Goal: Communication & Community: Answer question/provide support

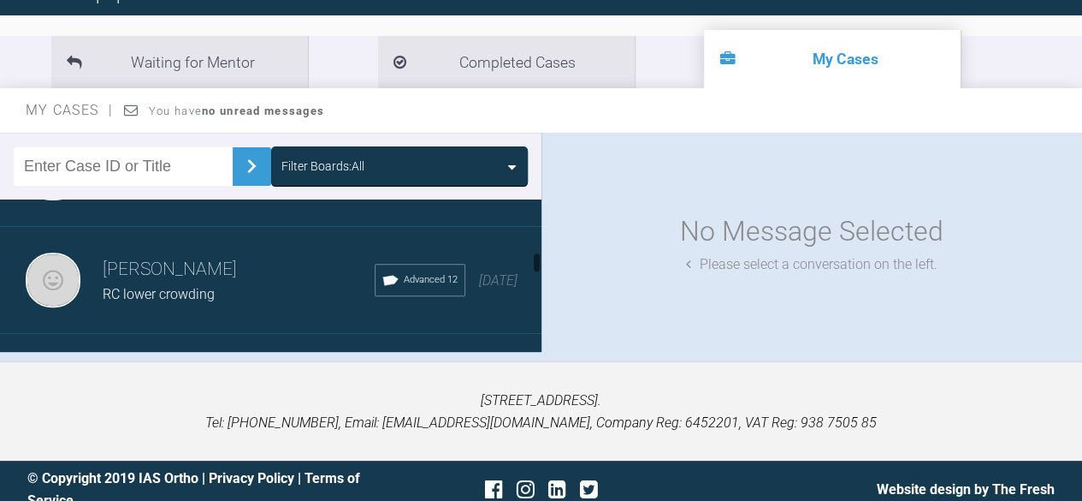
scroll to position [428, 0]
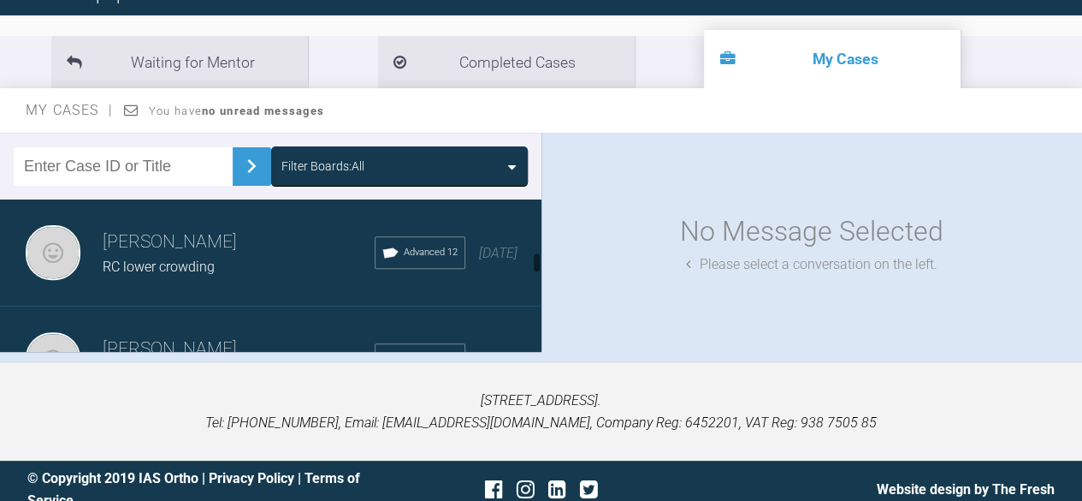
click at [214, 248] on h3 "[PERSON_NAME]" at bounding box center [239, 242] width 272 height 29
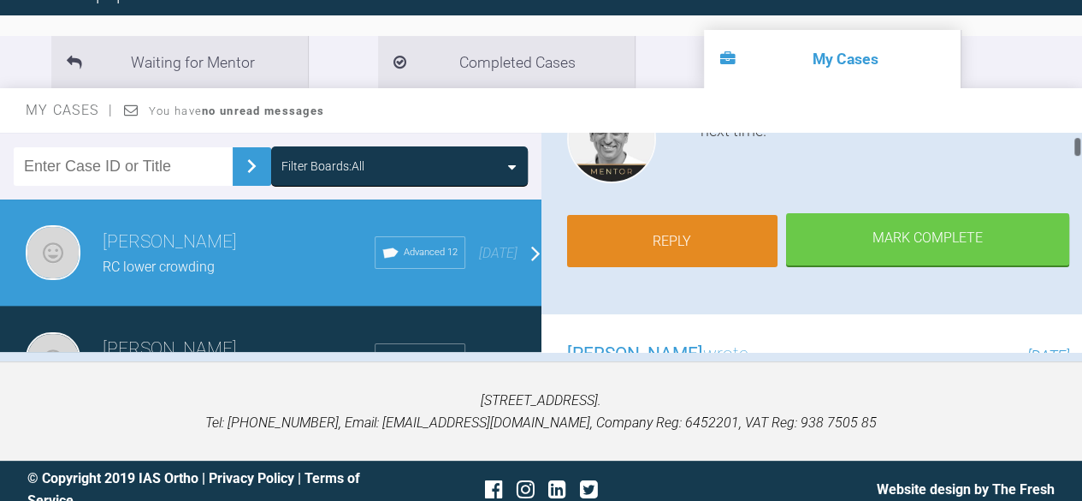
scroll to position [257, 0]
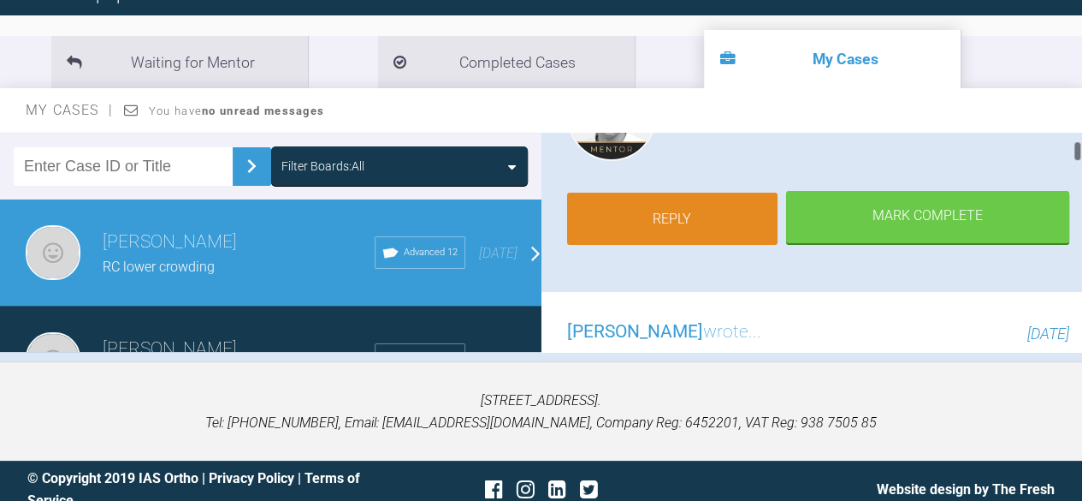
click at [704, 225] on link "Reply" at bounding box center [672, 219] width 211 height 53
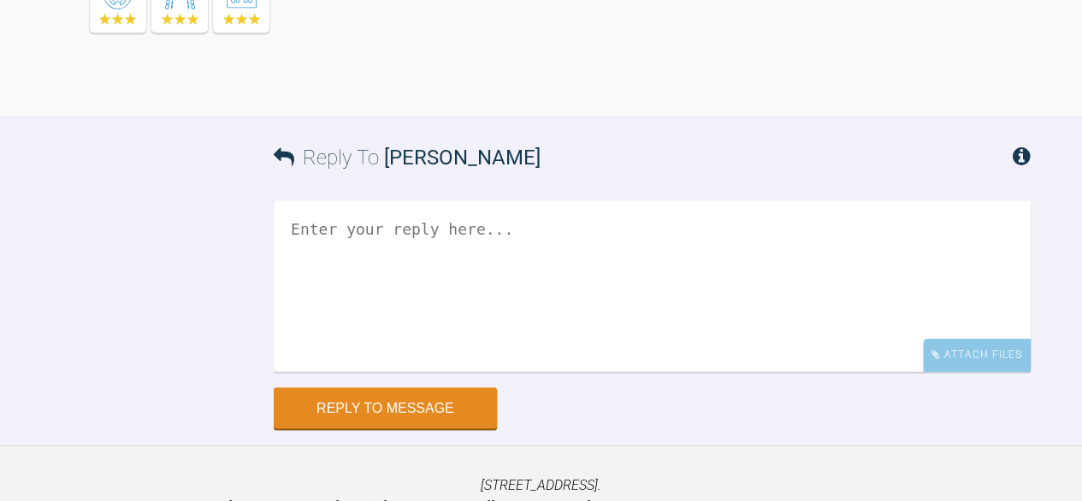
scroll to position [6539, 0]
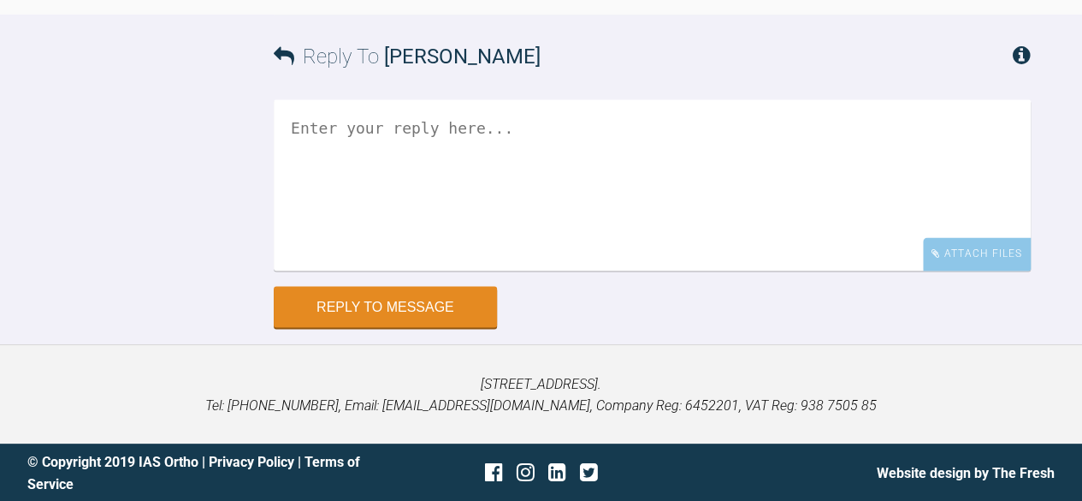
click at [303, 124] on textarea at bounding box center [652, 184] width 757 height 171
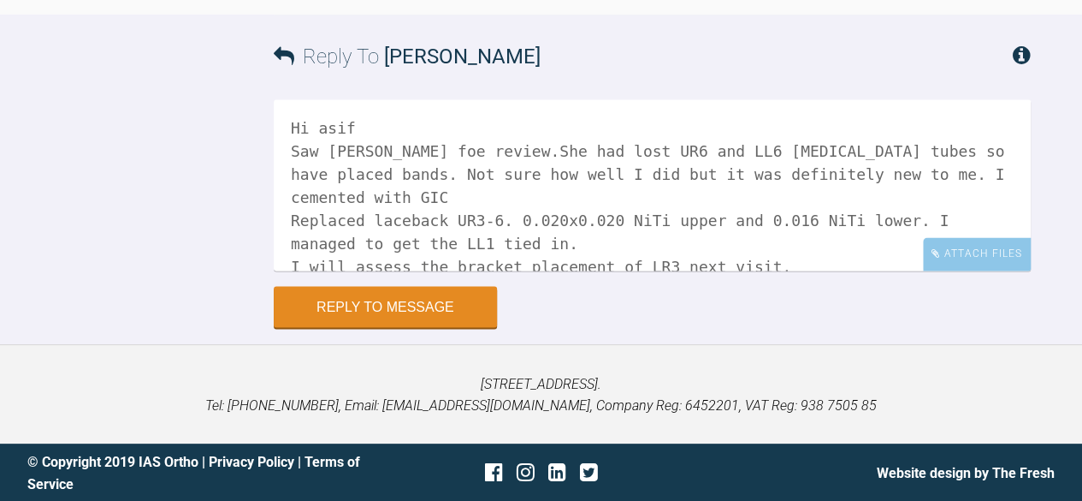
scroll to position [5, 0]
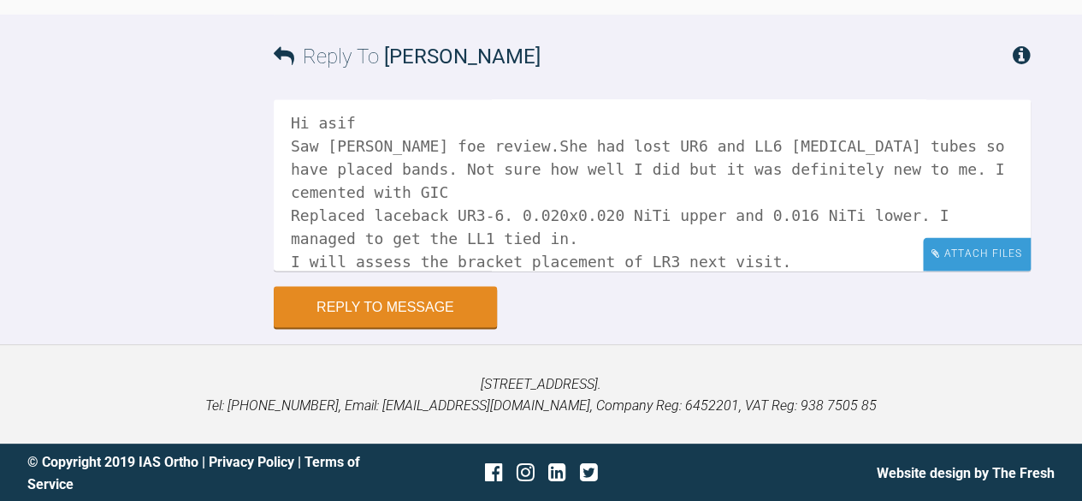
type textarea "Hi asif Saw [PERSON_NAME] foe review.She had lost UR6 and LL6 [MEDICAL_DATA] tu…"
click at [970, 252] on div "Attach Files" at bounding box center [977, 253] width 108 height 33
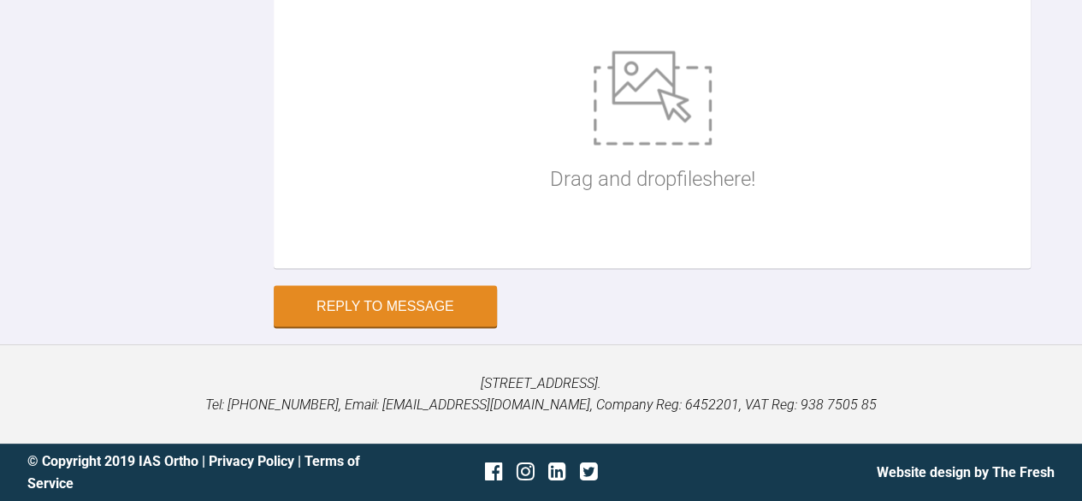
click at [442, 269] on div "Drag and drop files here!" at bounding box center [652, 123] width 757 height 291
type input "C:\fakepath\rc ant1 925.jpg"
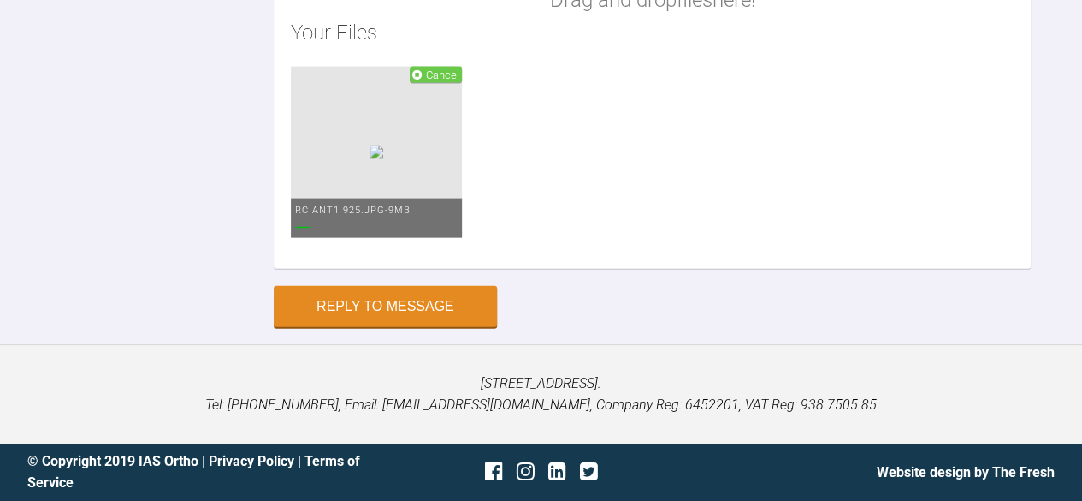
click at [397, 269] on div "Drag and drop files here! Your Files Cancel rc ant1 925.jpg - 9MB" at bounding box center [652, 61] width 757 height 413
type input "C:\fakepath\rc ant apart 925.jpg"
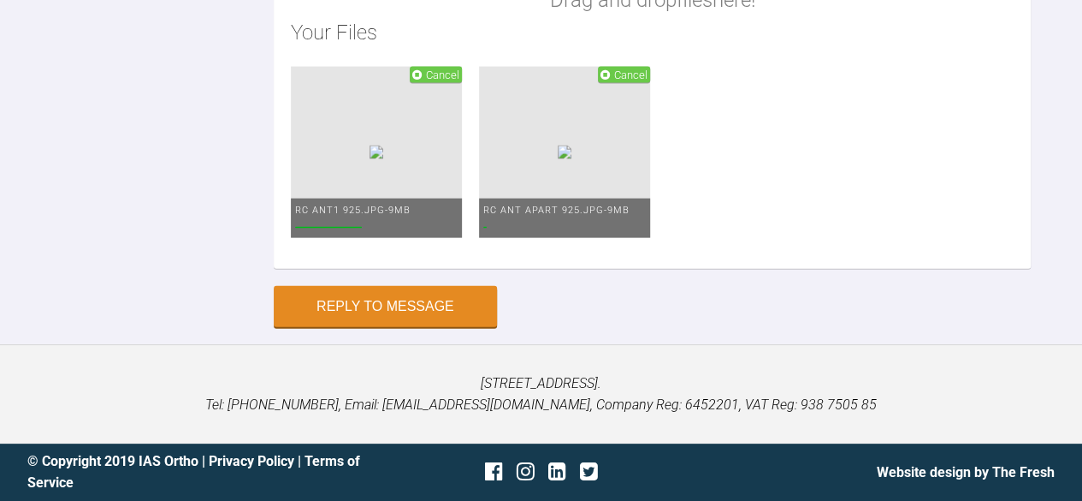
click at [397, 269] on div "Drag and drop files here! Your Files Cancel rc ant1 925.jpg - 9MB Cancel rc ant…" at bounding box center [652, 61] width 757 height 413
type input "C:\fakepath\rc face 925.jpg"
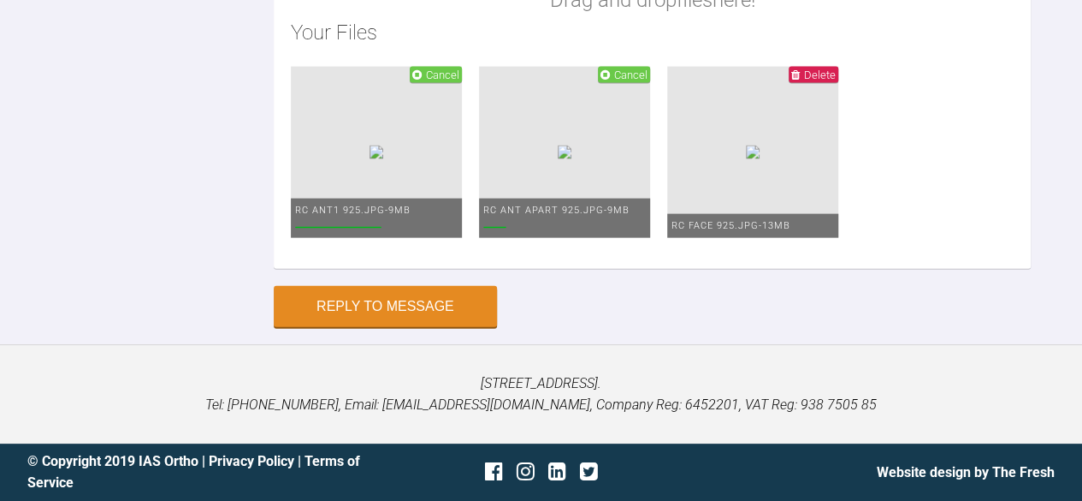
click at [393, 269] on div "Drag and drop files here! Your Files Cancel rc ant1 925.jpg - 9MB Cancel rc ant…" at bounding box center [652, 61] width 757 height 413
type input "C:\fakepath\rc left 925.jpg"
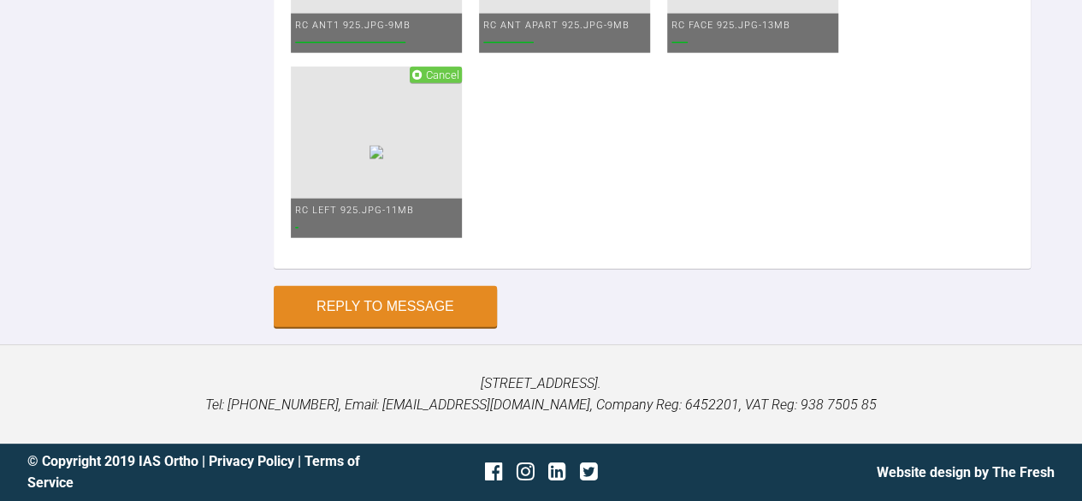
type input "C:\fakepath\rc left apart 925.jpg"
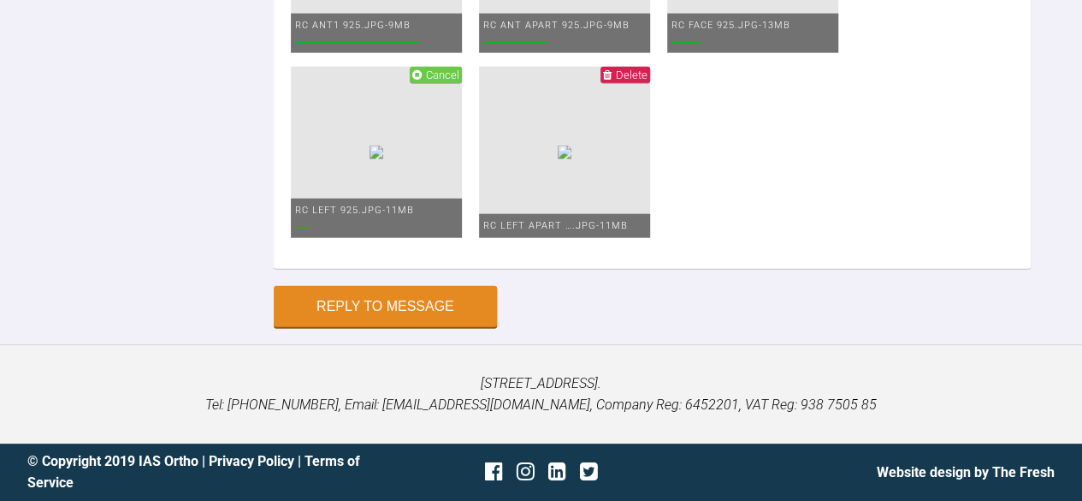
type input "C:\fakepath\rc lower 925.jpg"
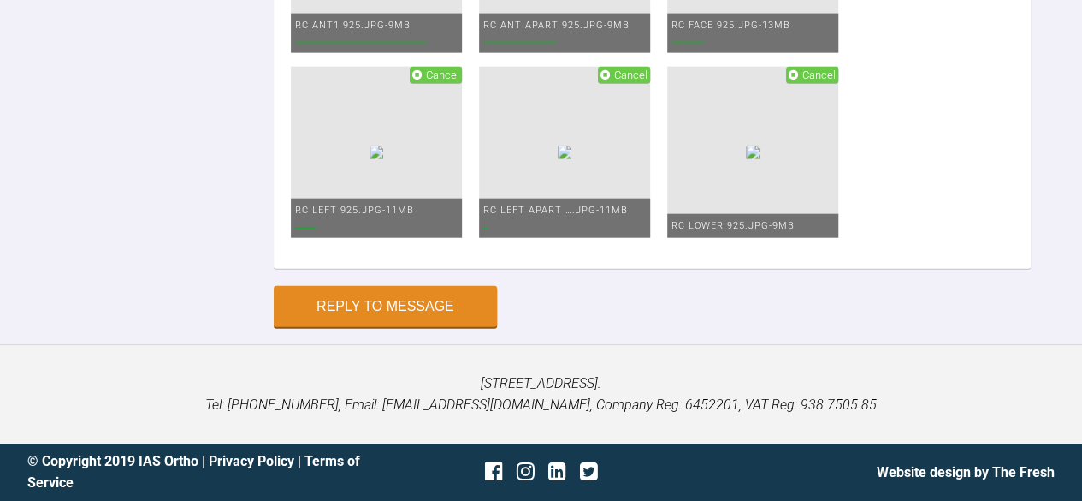
type input "C:\fakepath\rc rht 925.jpg"
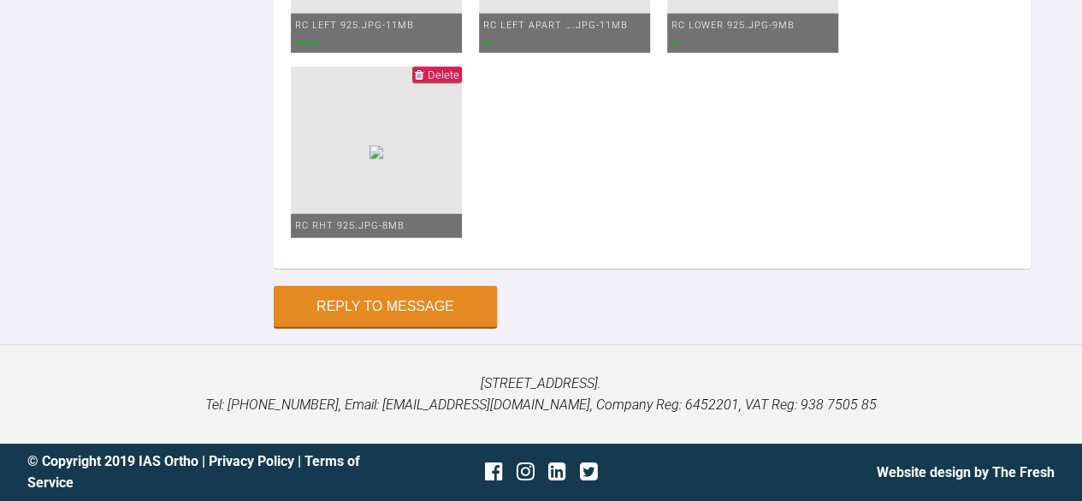
type input "C:\fakepath\rc left 925.jpg"
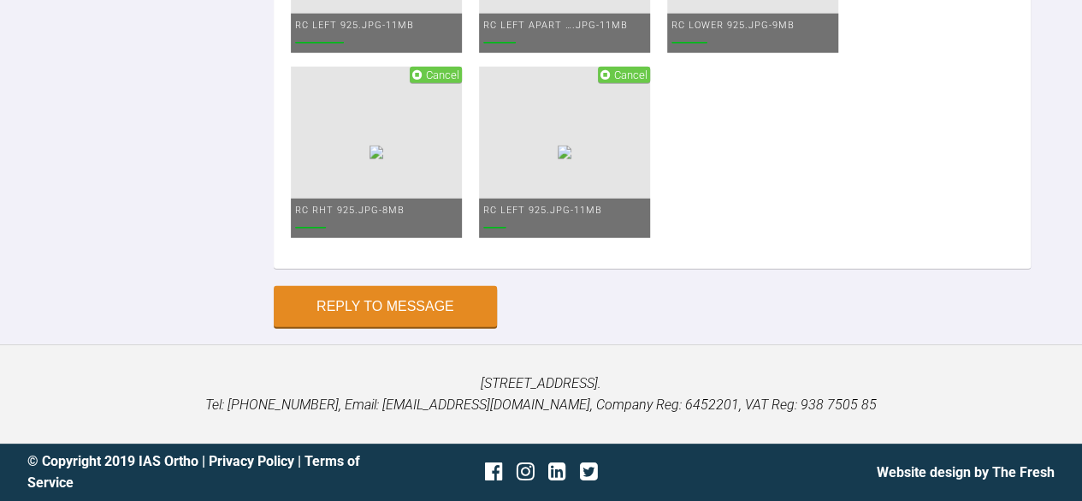
scroll to position [7395, 0]
type input "C:\fakepath\rc rht aprt 925.jpg"
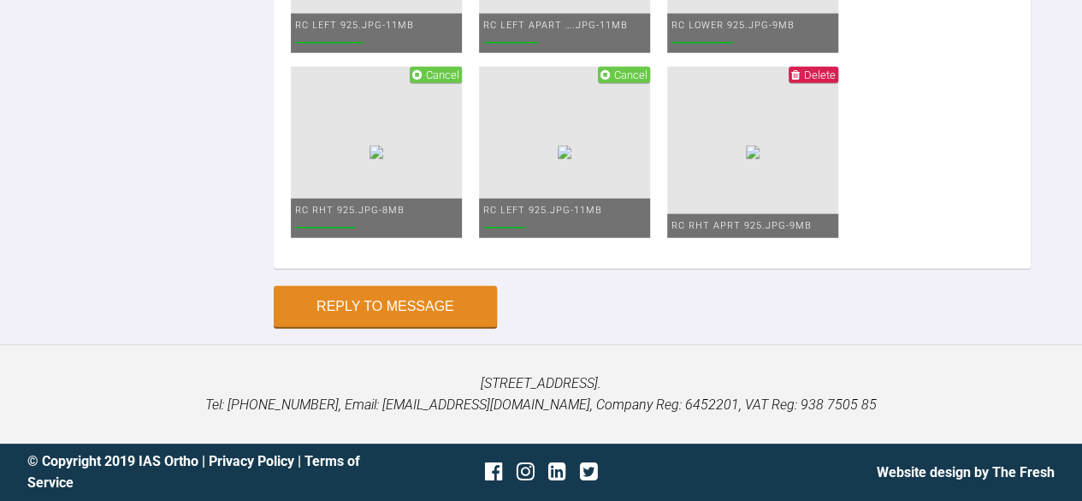
type input "C:\fakepath\rc smile 925.jpg"
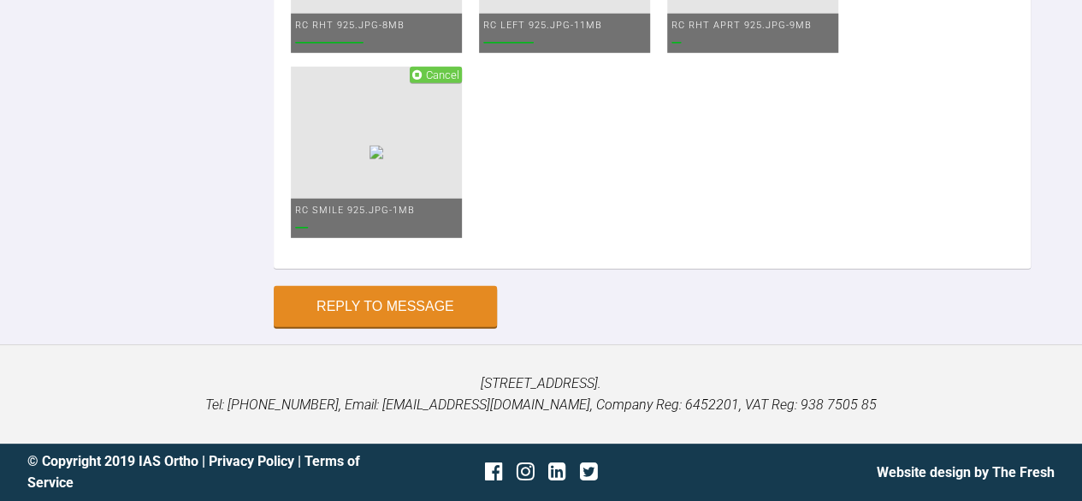
type input "C:\fakepath\rc upper1 925.jpg"
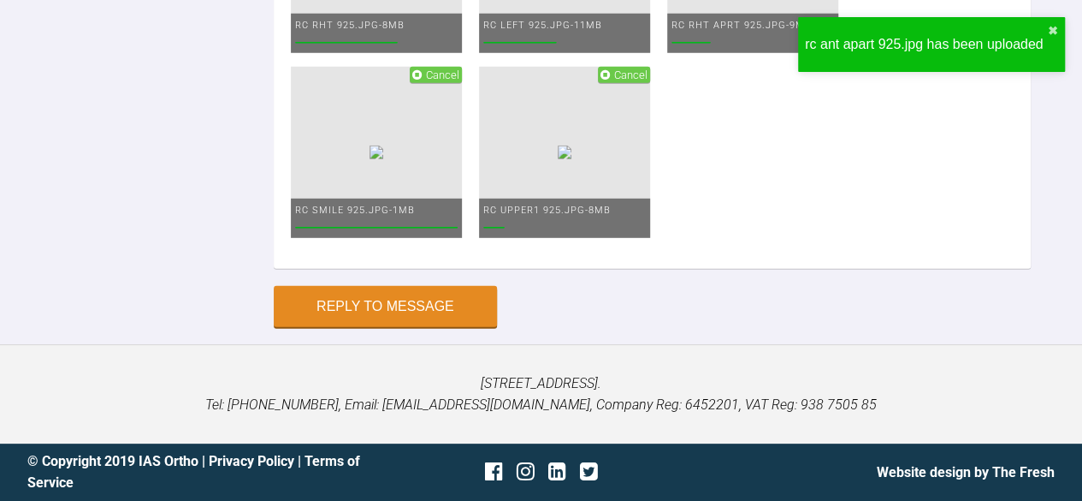
scroll to position [7223, 0]
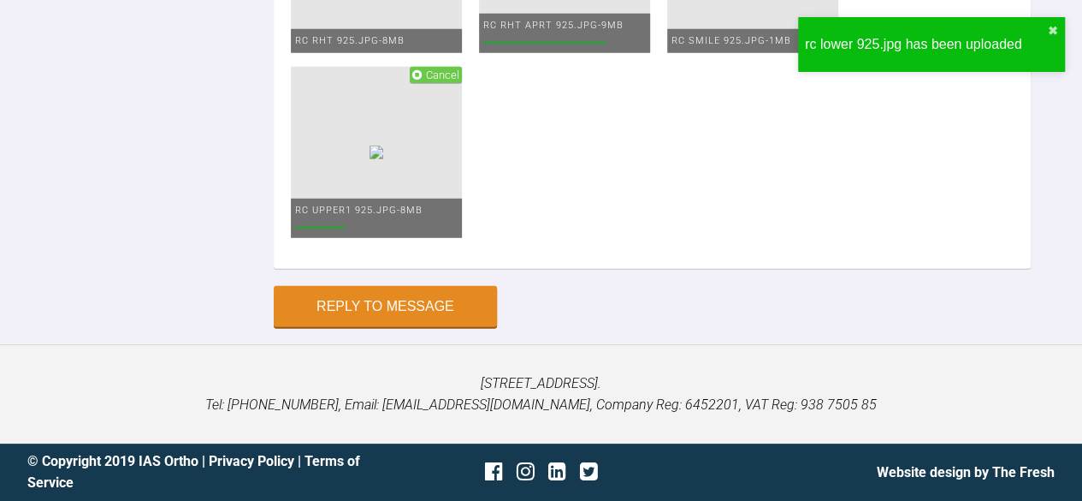
scroll to position [6624, 0]
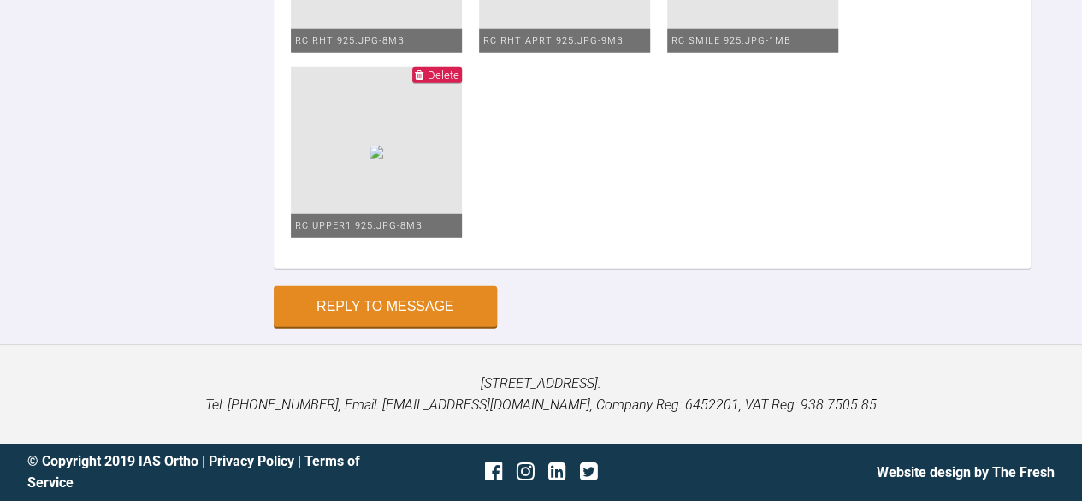
scroll to position [7709, 0]
type textarea "Hi asif Saw [PERSON_NAME] foe review.She had lost UR6 and LL6 [MEDICAL_DATA] tu…"
click at [416, 307] on button "Reply to Message" at bounding box center [385, 307] width 223 height 41
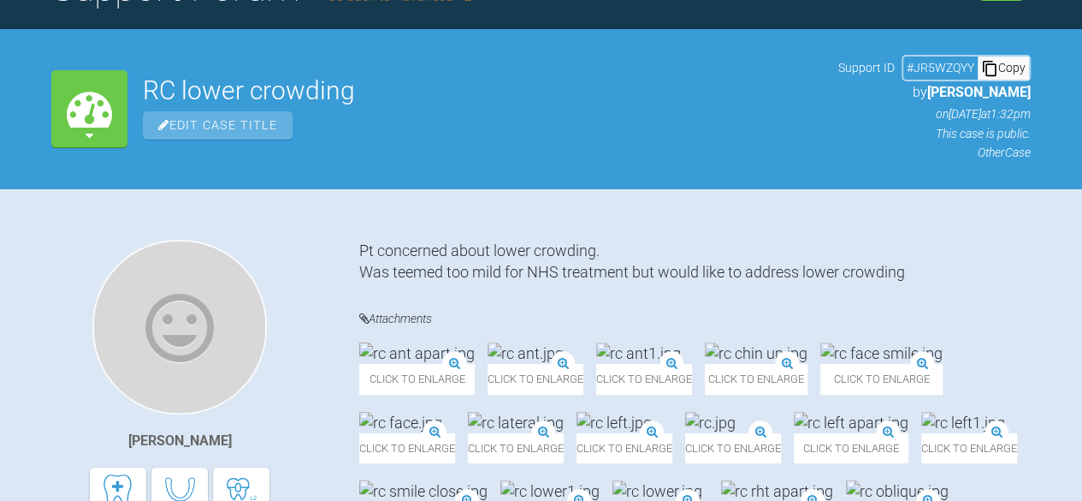
scroll to position [0, 0]
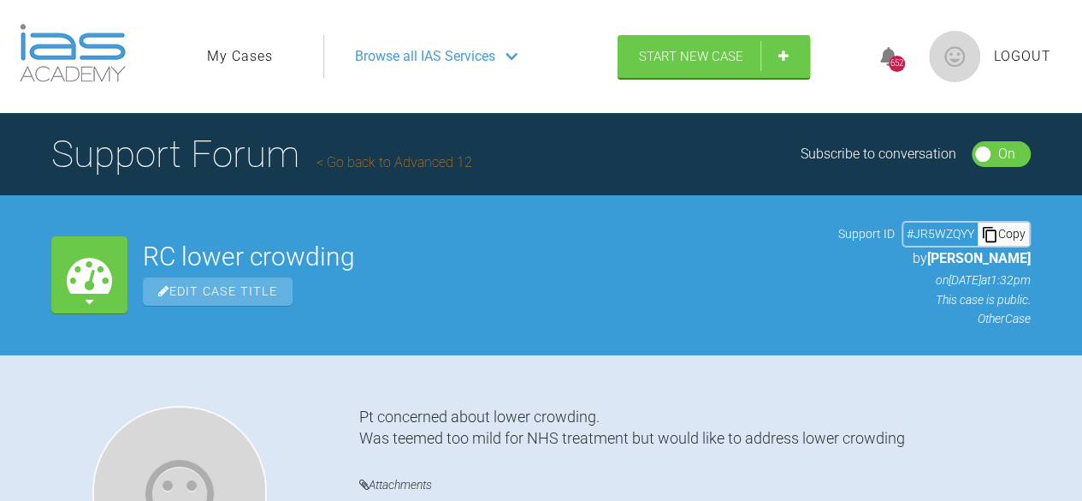
click at [368, 165] on link "Go back to Advanced 12" at bounding box center [395, 162] width 156 height 16
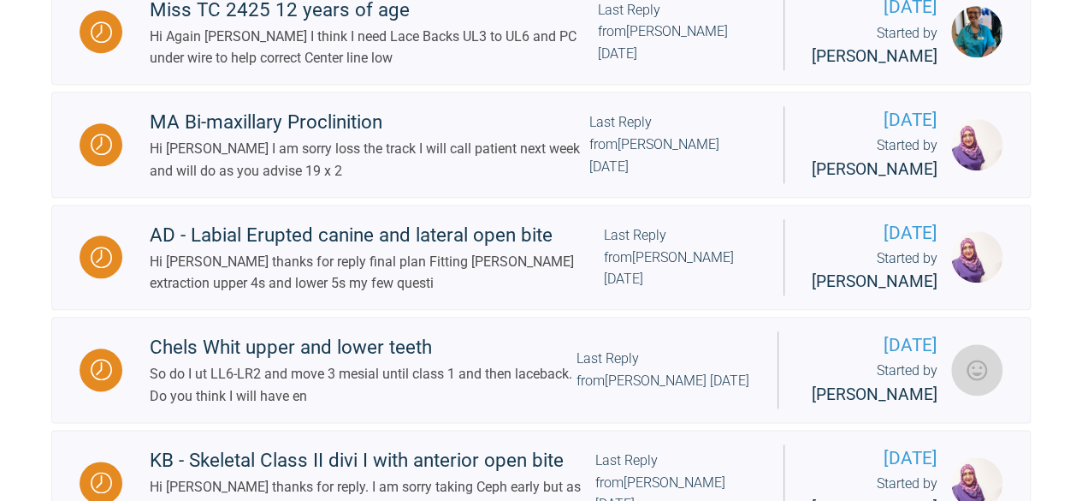
scroll to position [857, 0]
